Goal: Information Seeking & Learning: Learn about a topic

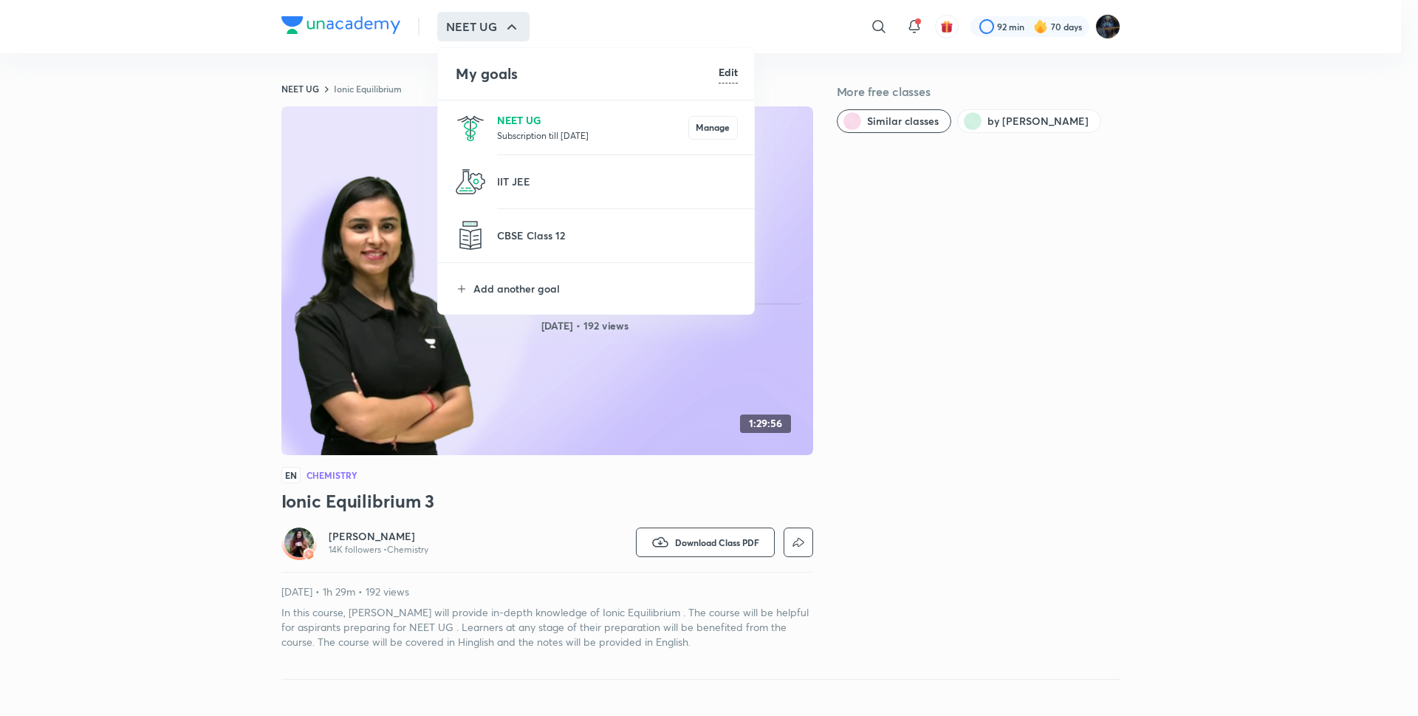
click at [505, 123] on p "NEET UG" at bounding box center [592, 120] width 191 height 16
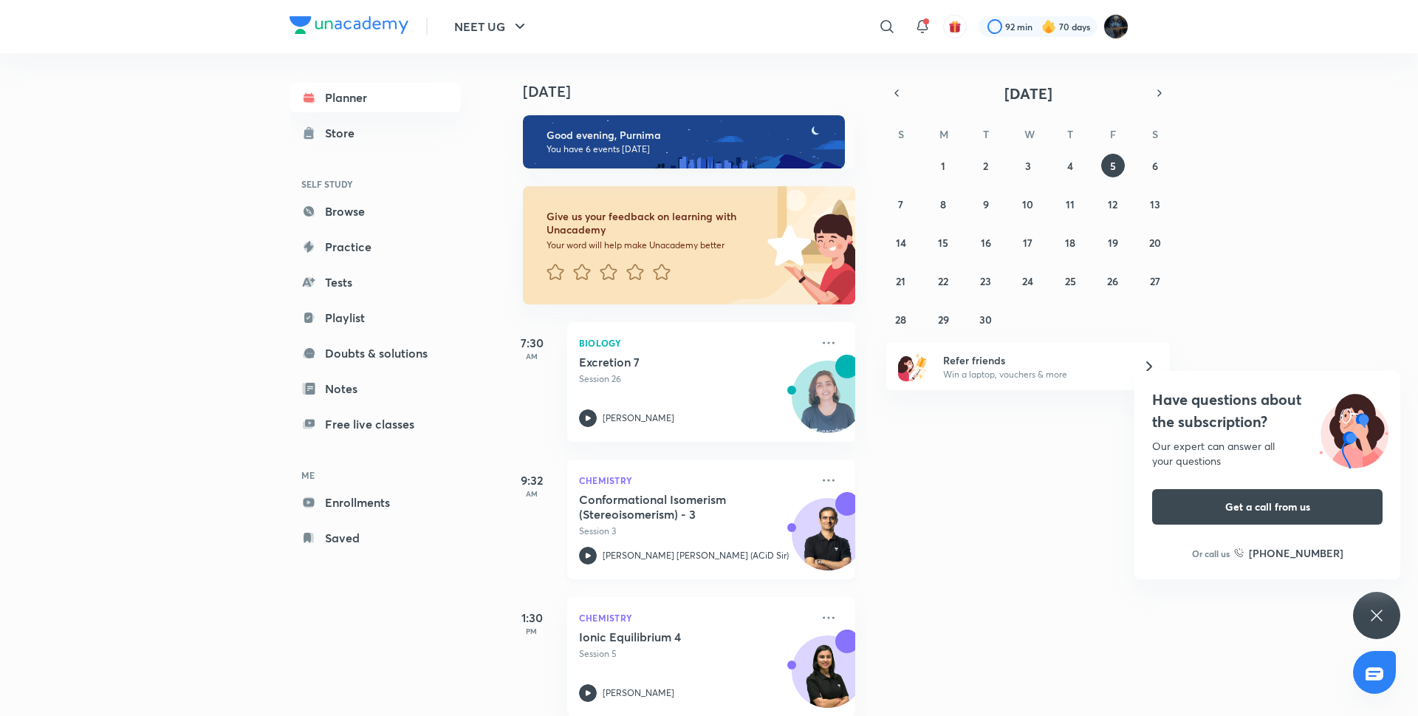
click at [591, 552] on icon at bounding box center [588, 556] width 18 height 18
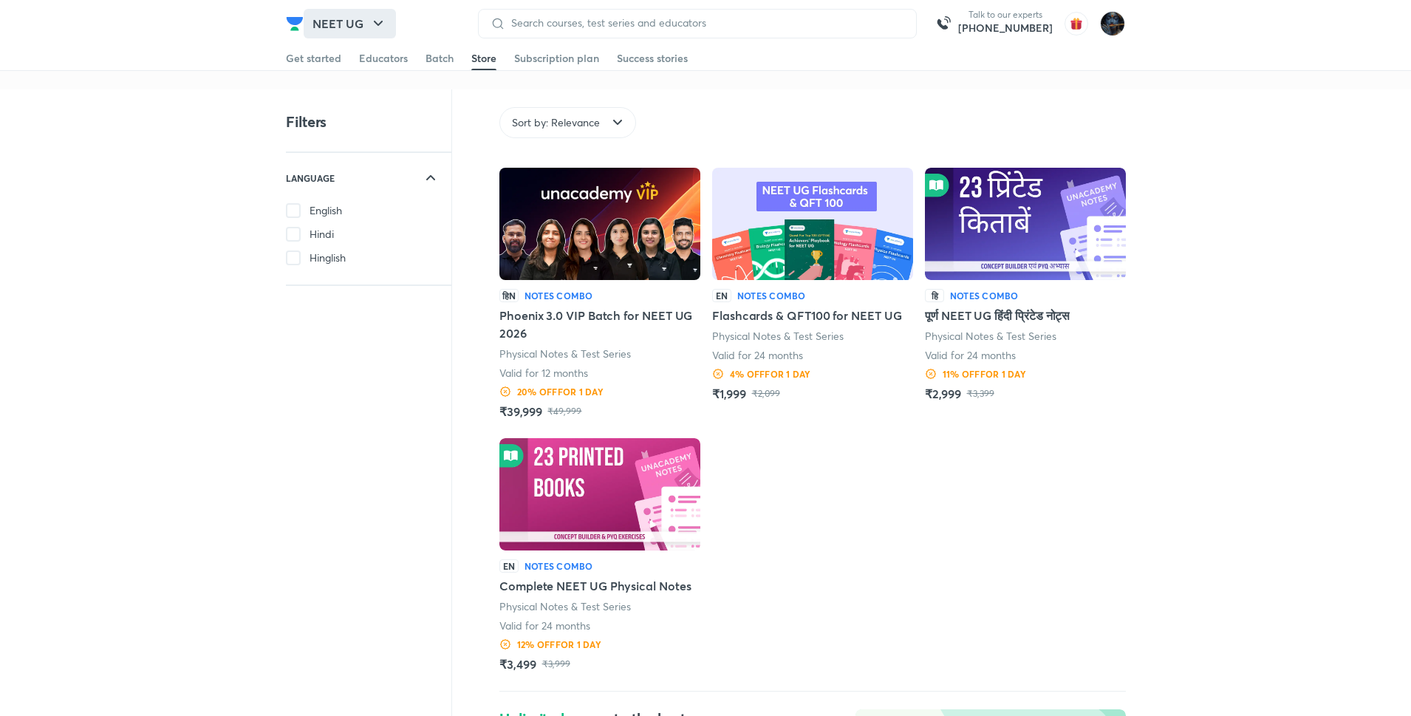
drag, startPoint x: 66, startPoint y: 85, endPoint x: 377, endPoint y: 18, distance: 318.8
click at [377, 18] on icon "button" at bounding box center [378, 24] width 18 height 18
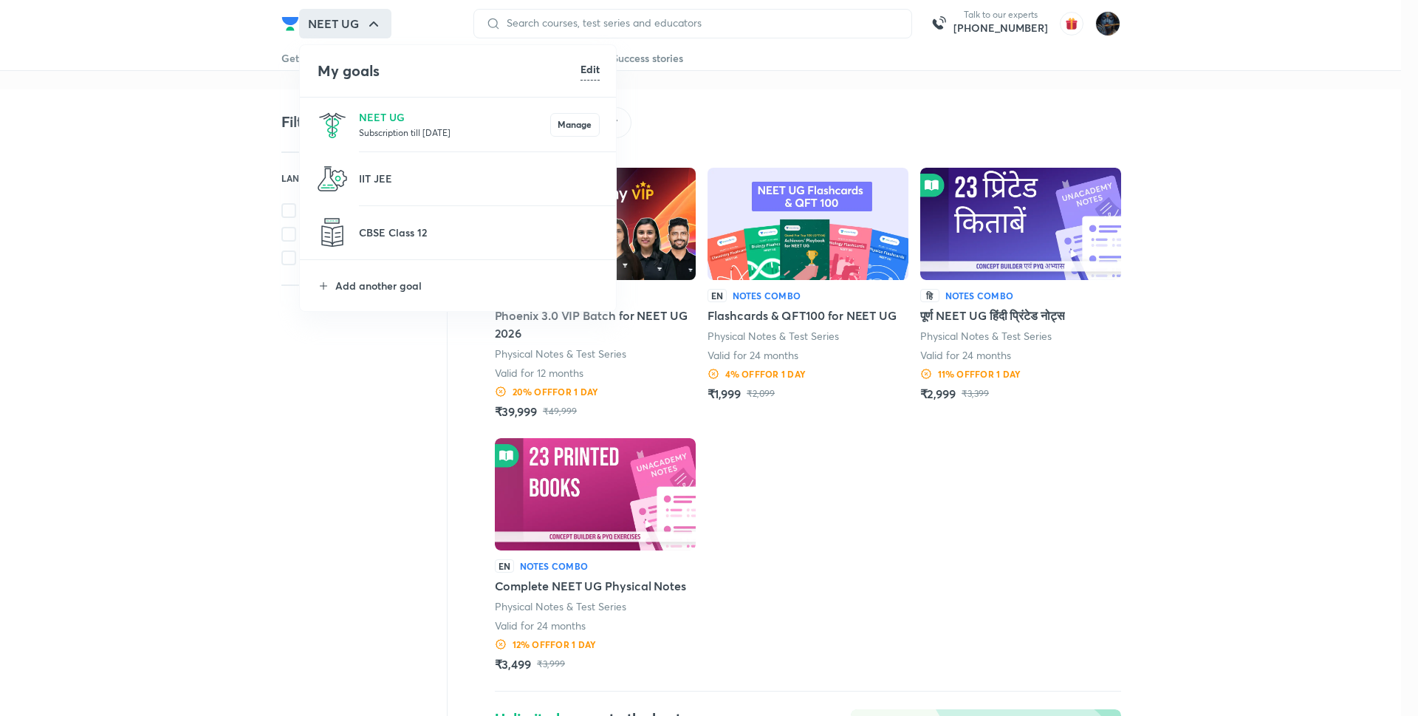
click at [377, 18] on div at bounding box center [709, 358] width 1418 height 716
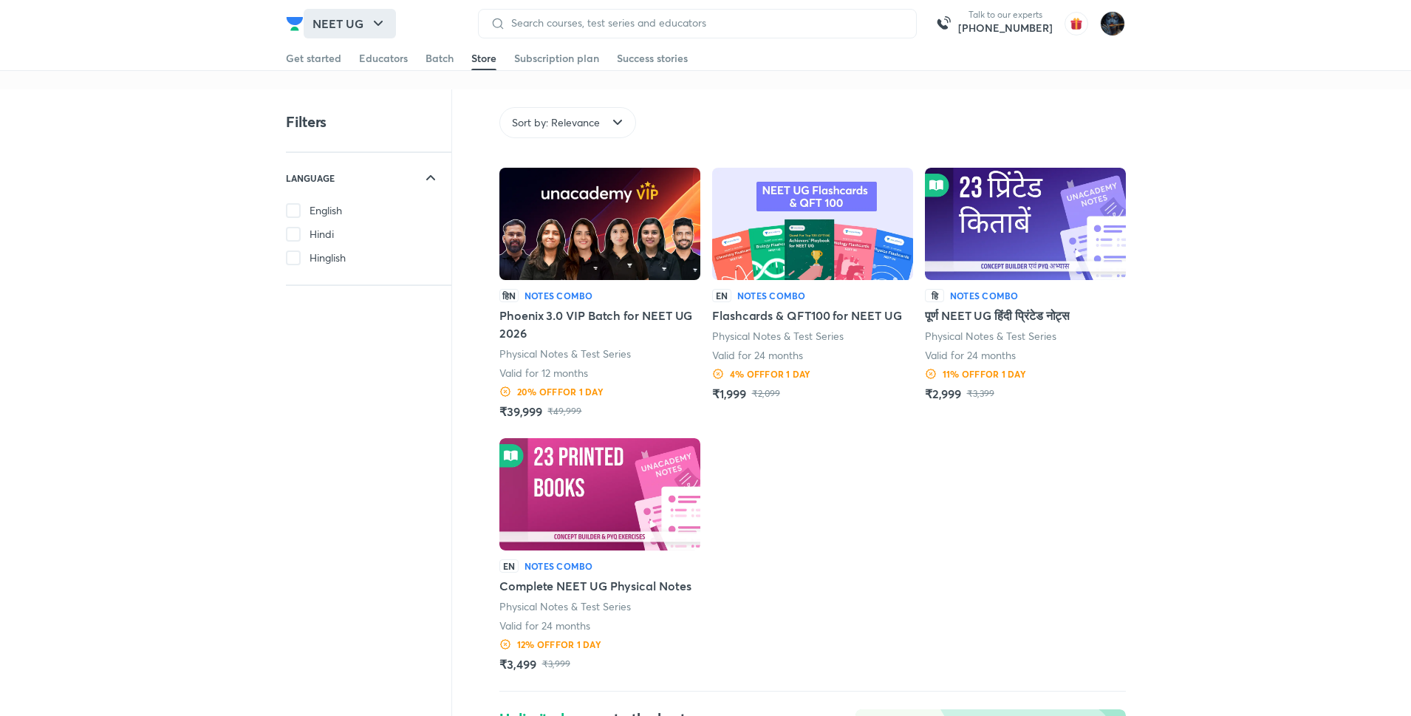
click at [370, 9] on button "NEET UG" at bounding box center [350, 24] width 92 height 30
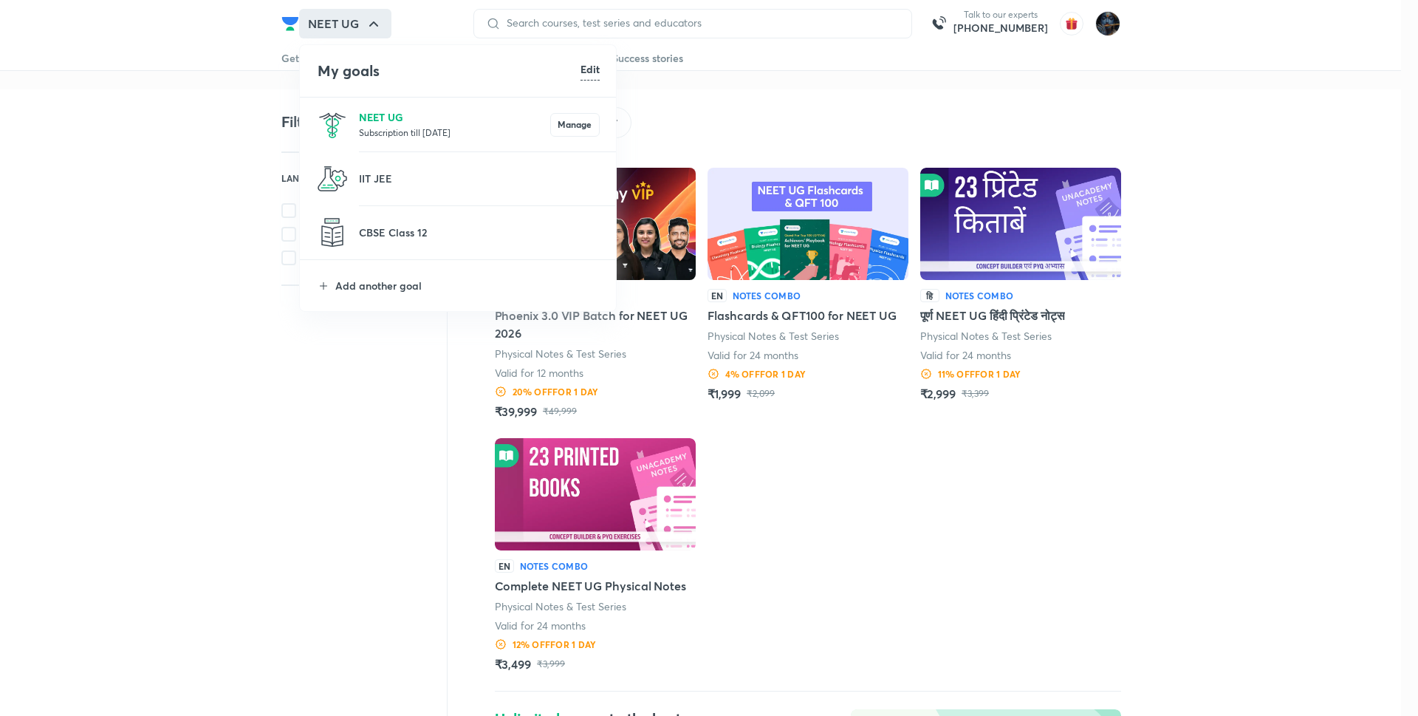
click at [388, 114] on p "NEET UG" at bounding box center [454, 117] width 191 height 16
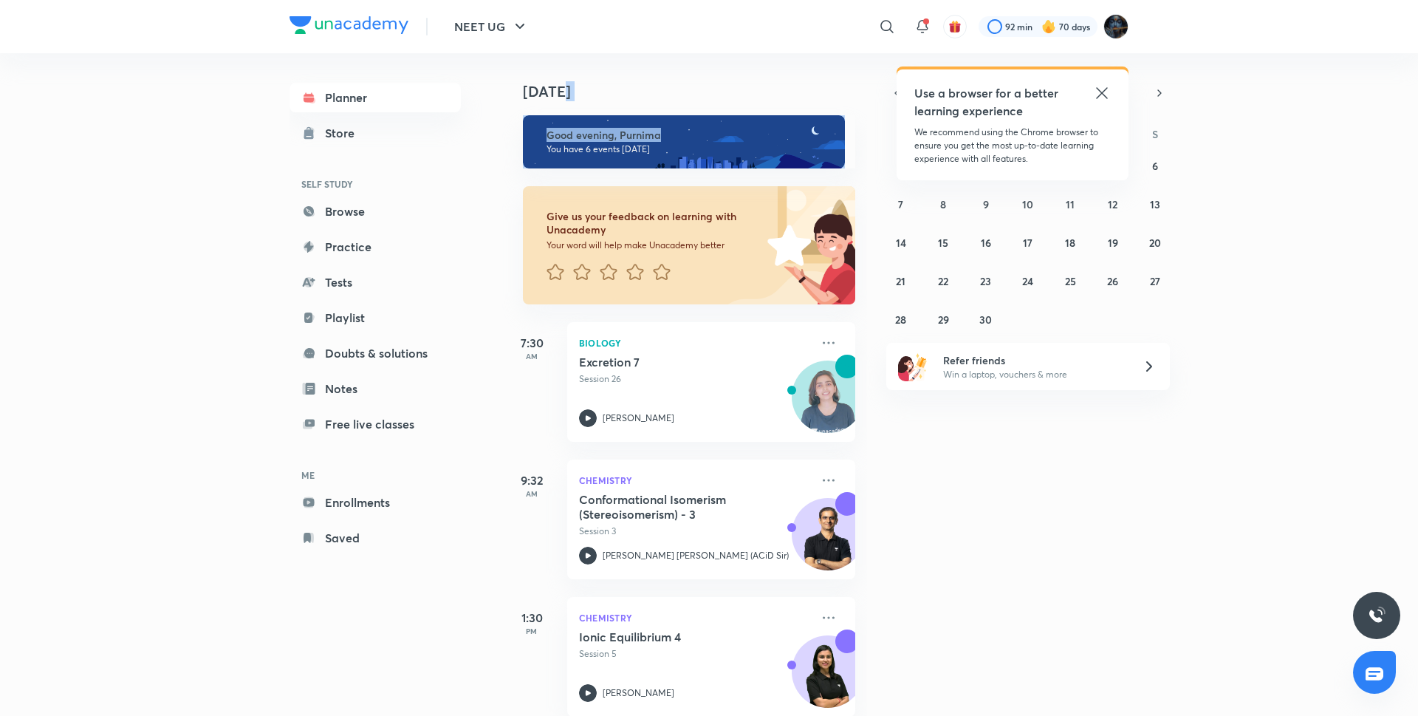
scroll to position [0, 15]
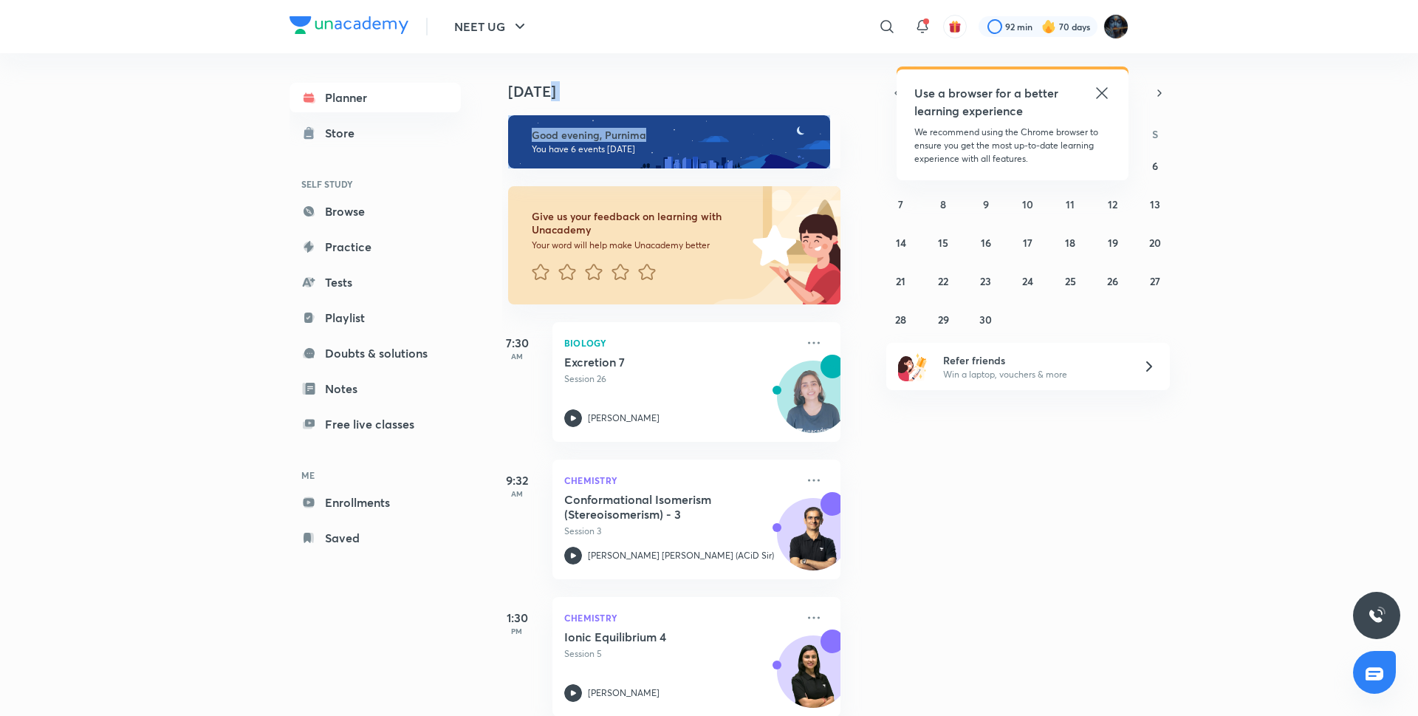
drag, startPoint x: 870, startPoint y: 92, endPoint x: 865, endPoint y: 128, distance: 35.8
click at [865, 128] on div "Today Good evening, Purnima You have 6 events today Give us your feedback on le…" at bounding box center [958, 384] width 913 height 663
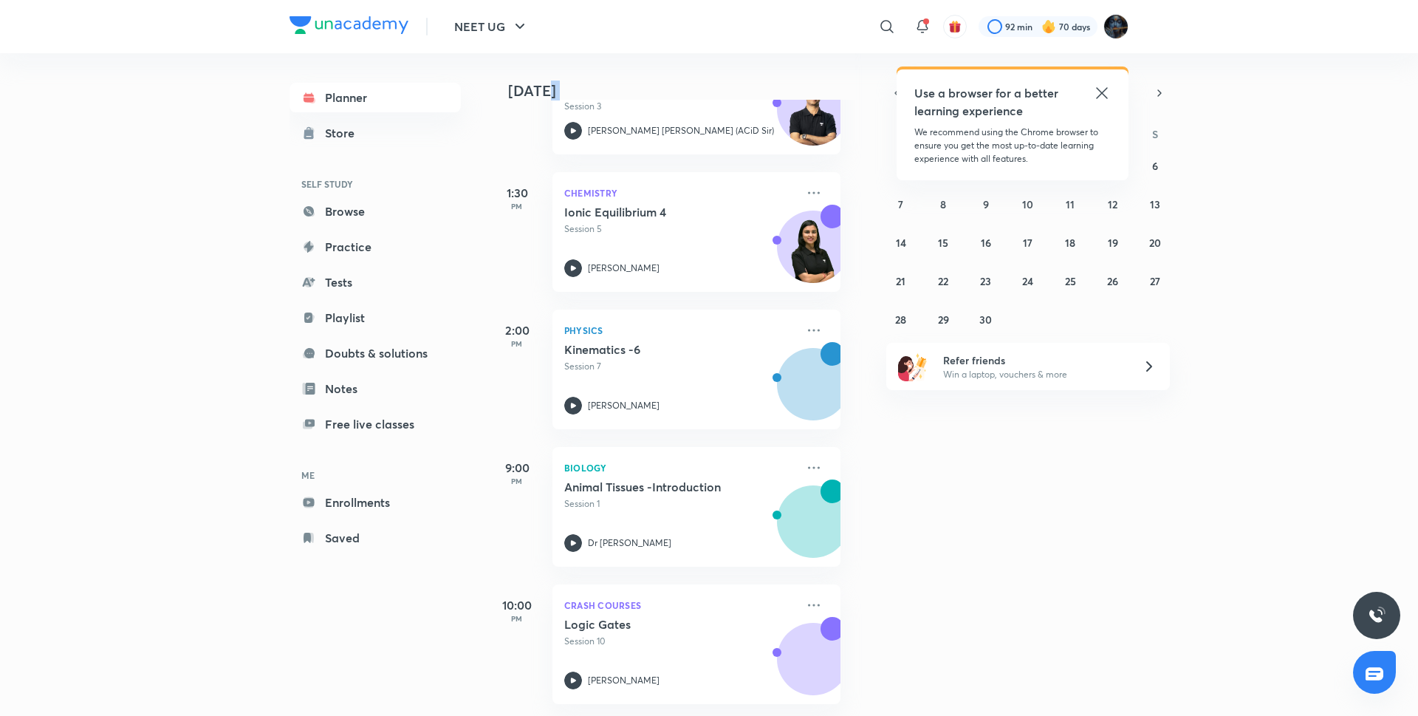
scroll to position [442, 15]
